Goal: Information Seeking & Learning: Learn about a topic

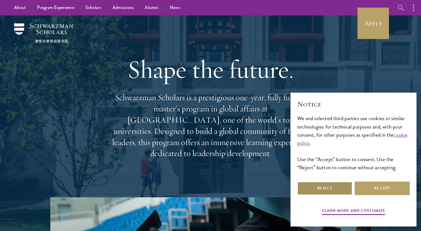
click at [313, 185] on button "Reject" at bounding box center [324, 188] width 55 height 13
